Goal: Navigation & Orientation: Find specific page/section

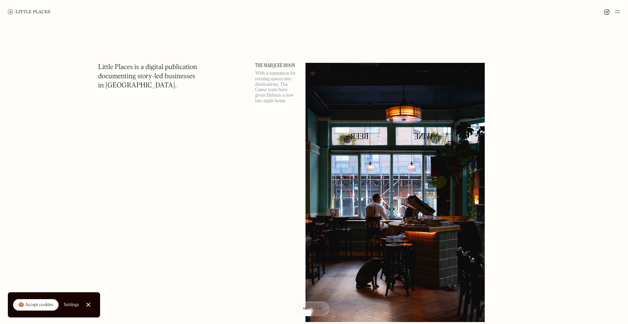
click at [614, 12] on div at bounding box center [611, 12] width 16 height 8
click at [620, 13] on div at bounding box center [314, 12] width 628 height 24
click at [617, 13] on img at bounding box center [617, 12] width 5 height 8
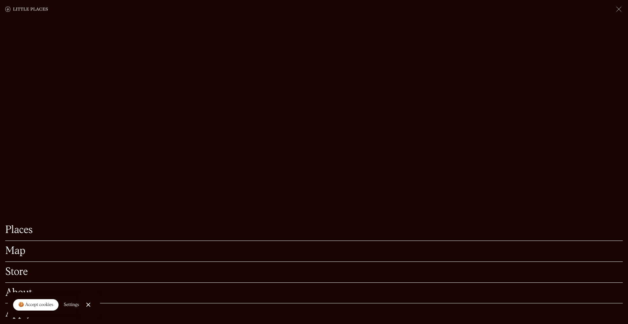
click at [621, 9] on img at bounding box center [619, 9] width 8 height 8
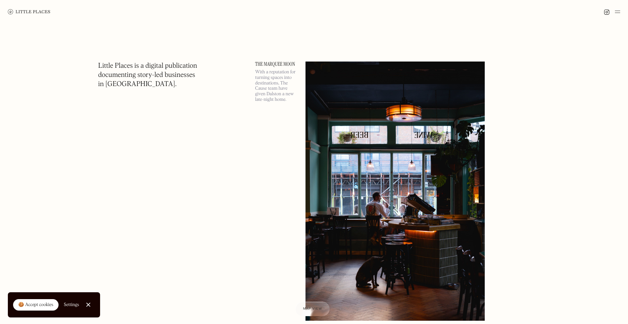
scroll to position [20, 0]
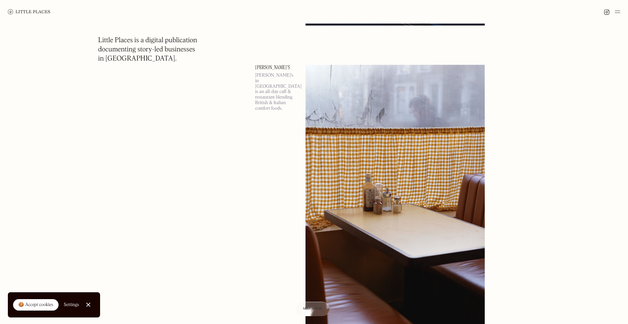
scroll to position [13989, 0]
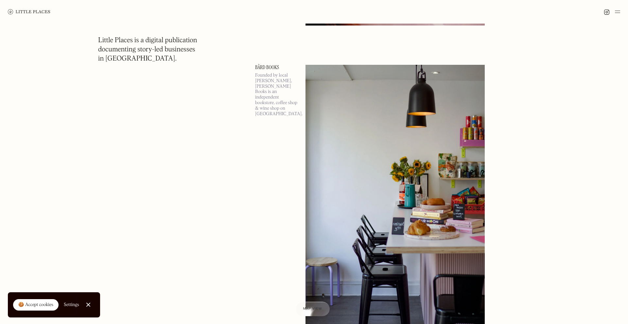
scroll to position [22075, 0]
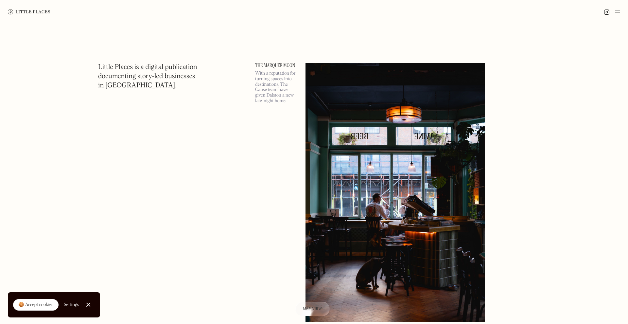
click at [340, 17] on div at bounding box center [314, 12] width 628 height 24
click at [618, 12] on img at bounding box center [617, 12] width 5 height 8
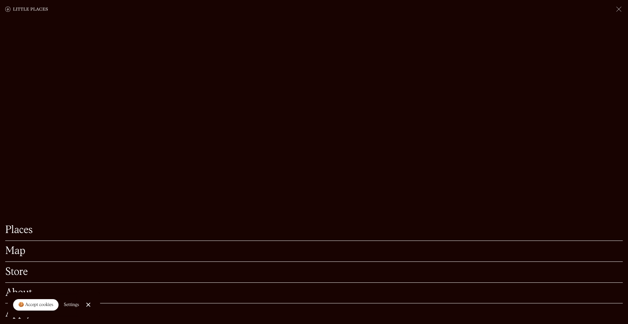
click at [618, 12] on img at bounding box center [619, 9] width 8 height 8
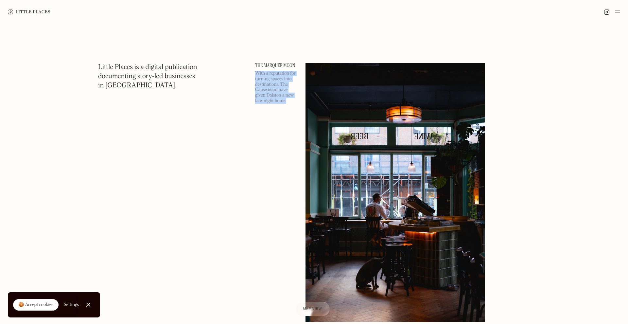
drag, startPoint x: 255, startPoint y: 72, endPoint x: 279, endPoint y: 105, distance: 41.1
